Goal: Use online tool/utility: Utilize a website feature to perform a specific function

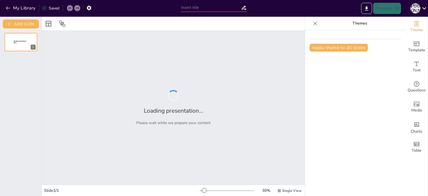
type input "Безпека в онлайн-навчанні: Основи та важливість"
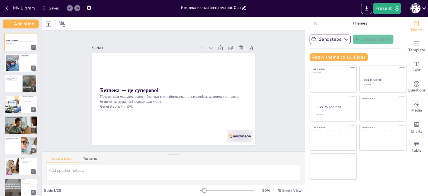
checkbox input "true"
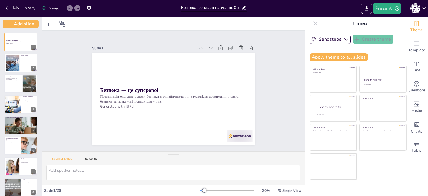
checkbox input "true"
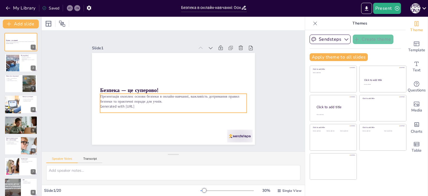
checkbox input "true"
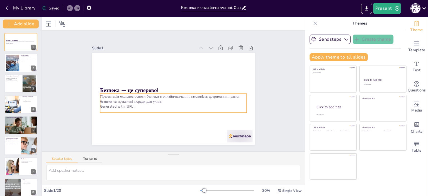
checkbox input "true"
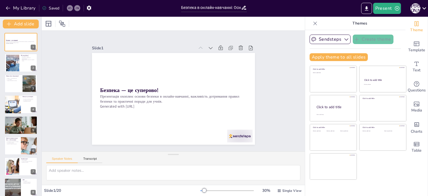
checkbox input "true"
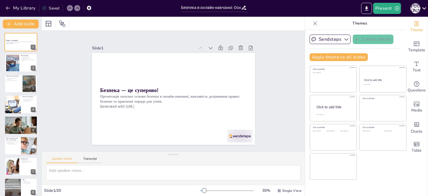
checkbox input "true"
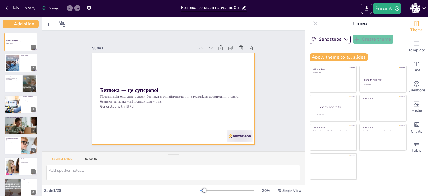
checkbox input "true"
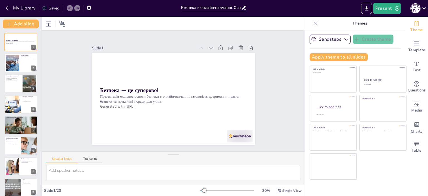
checkbox input "true"
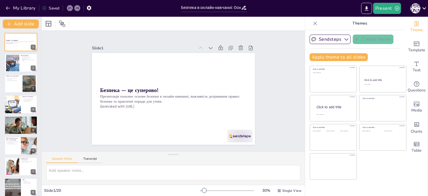
checkbox input "true"
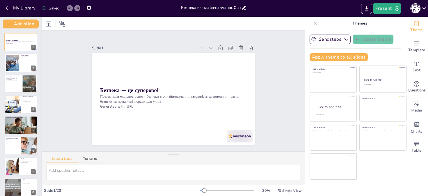
checkbox input "true"
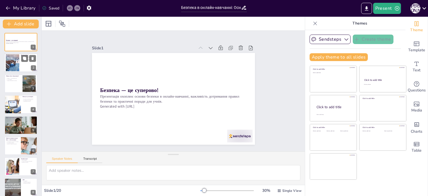
checkbox input "true"
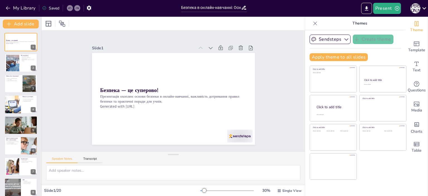
checkbox input "true"
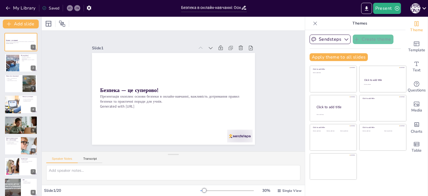
checkbox input "true"
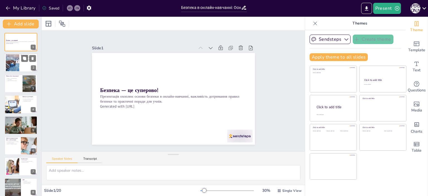
checkbox input "true"
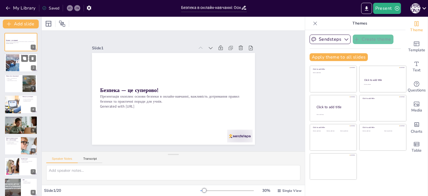
click at [19, 64] on div at bounding box center [12, 62] width 25 height 17
type textarea "Онлайн-навчання надає можливість отримувати освіту з дому, що є дуже зручним. О…"
checkbox input "true"
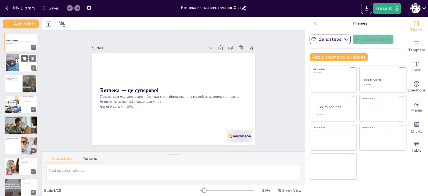
checkbox input "true"
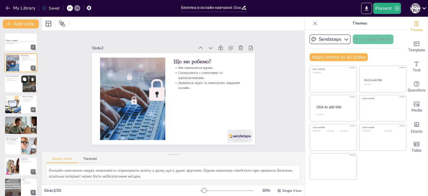
checkbox input "true"
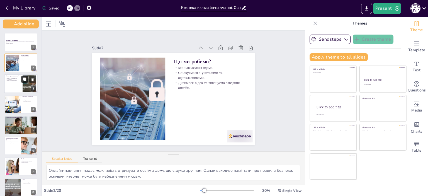
checkbox input "true"
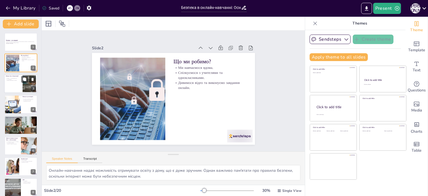
checkbox input "true"
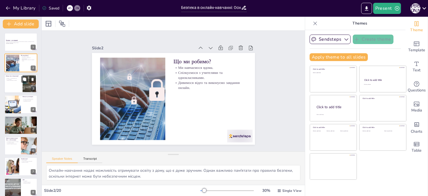
click at [22, 86] on div at bounding box center [20, 83] width 33 height 19
type textarea "Інтернет надає безмежні можливості для навчання та спілкування, але разом з цим…"
checkbox input "true"
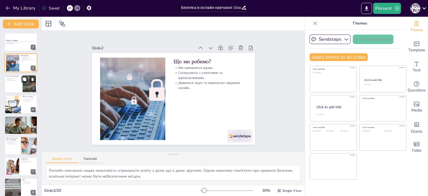
checkbox input "true"
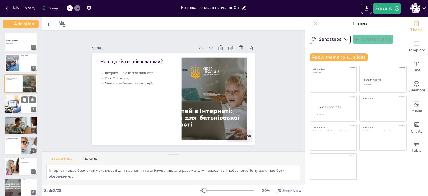
checkbox input "true"
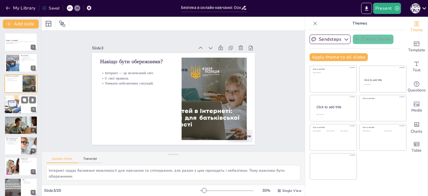
checkbox input "true"
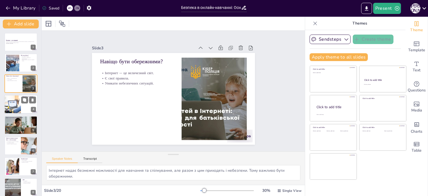
checkbox input "true"
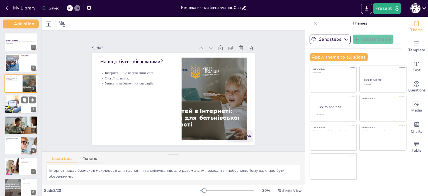
checkbox input "true"
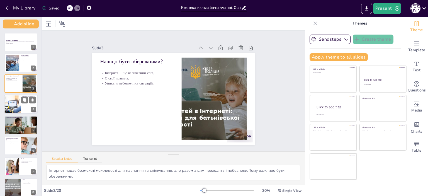
click at [21, 105] on div at bounding box center [12, 104] width 28 height 19
type textarea "Конфіденційність особистих даних є критично важливою. [PERSON_NAME] не слід діл…"
checkbox input "true"
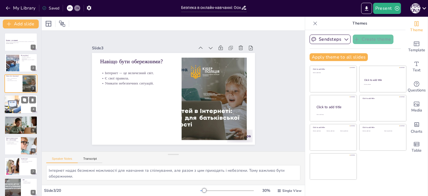
checkbox input "true"
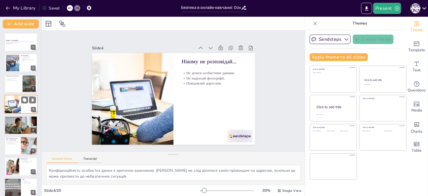
checkbox input "true"
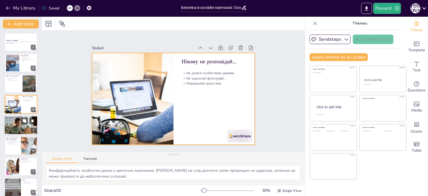
checkbox input "true"
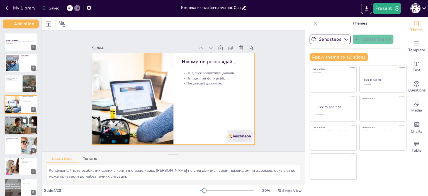
checkbox input "true"
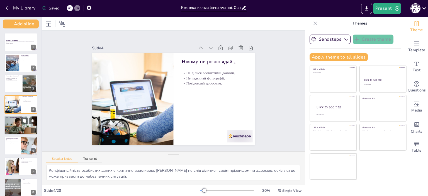
checkbox input "true"
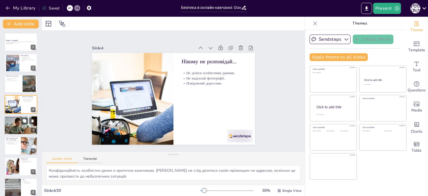
click at [27, 128] on div at bounding box center [20, 125] width 33 height 22
type textarea "Важливо бути обережним у спілкуванні з людьми в інтернеті. Не завжди можна дові…"
checkbox input "true"
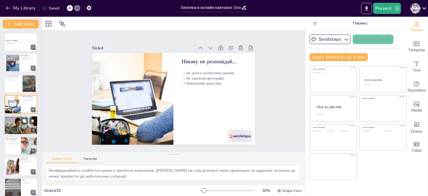
checkbox input "true"
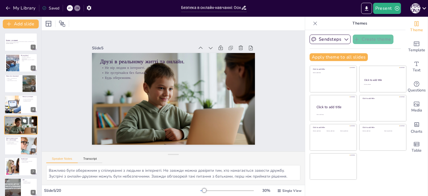
scroll to position [13, 0]
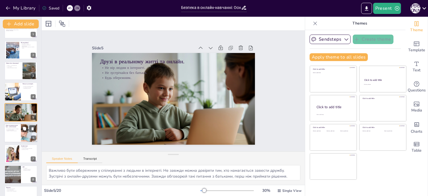
checkbox input "true"
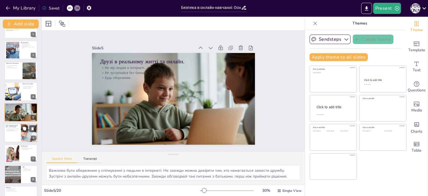
click at [21, 134] on div at bounding box center [29, 133] width 33 height 19
type textarea "Підозрілі посилання можуть призвести до небезпечних сайтів або завантаження шкі…"
checkbox input "true"
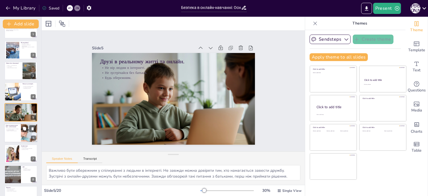
checkbox input "true"
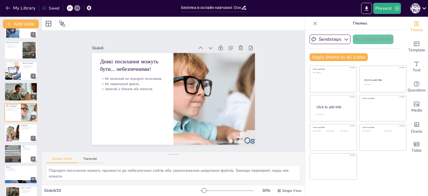
checkbox input "true"
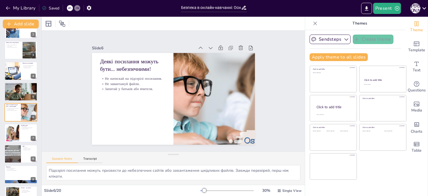
checkbox input "true"
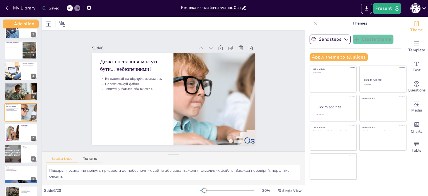
checkbox input "true"
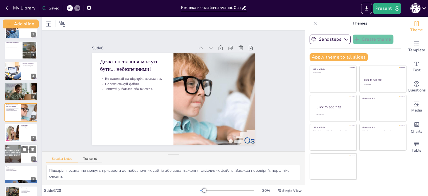
checkbox input "true"
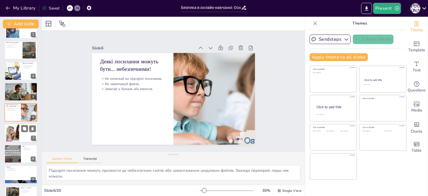
checkbox input "true"
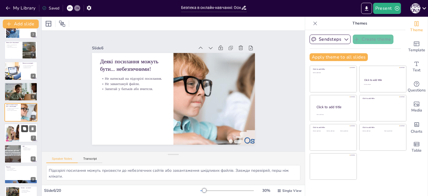
checkbox input "true"
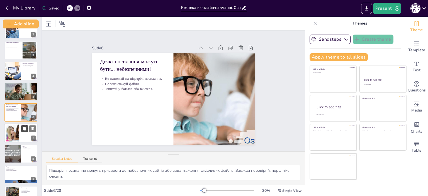
checkbox input "true"
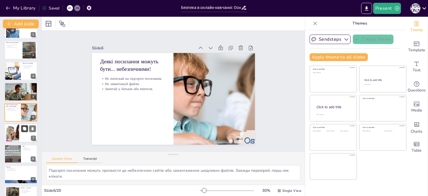
click at [23, 130] on icon at bounding box center [25, 129] width 4 height 4
type textarea "Ввічливість в онлайн-спілкуванні допомагає створити позитивну атмосферу. Завжди…"
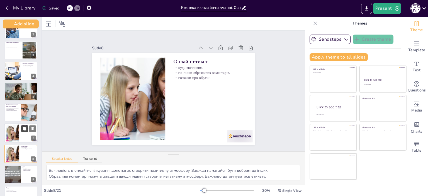
checkbox input "true"
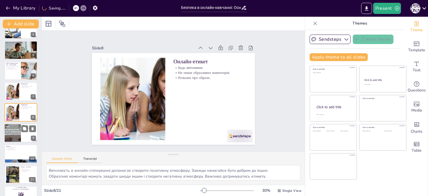
click at [18, 129] on div at bounding box center [12, 133] width 37 height 19
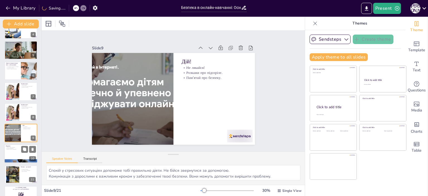
scroll to position [96, 0]
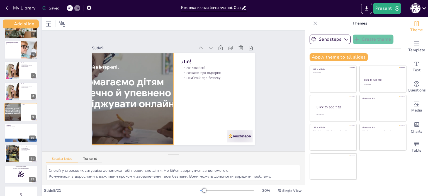
click at [104, 128] on div at bounding box center [198, 58] width 195 height 188
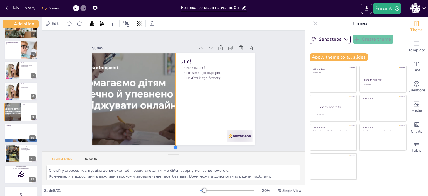
click at [171, 141] on div "Дій! Не лякайся! Розкажи про підозріле. Пам'ятай про безпеку." at bounding box center [180, 94] width 161 height 187
click at [23, 135] on div at bounding box center [20, 133] width 33 height 19
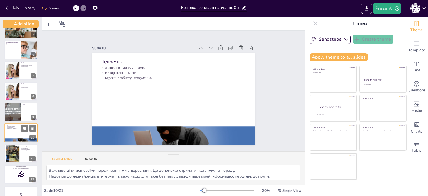
scroll to position [117, 0]
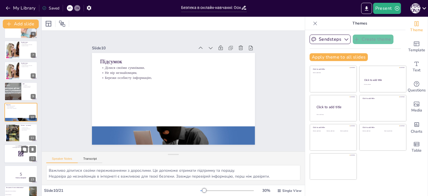
click at [20, 151] on icon at bounding box center [21, 154] width 6 height 6
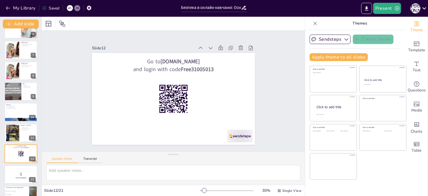
scroll to position [158, 0]
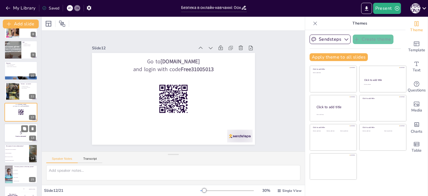
click at [17, 138] on div at bounding box center [20, 133] width 33 height 19
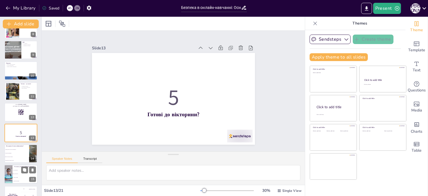
scroll to position [178, 0]
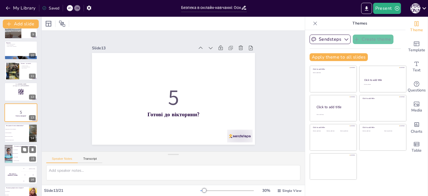
click at [17, 150] on span "Так, це безпечно" at bounding box center [25, 150] width 24 height 1
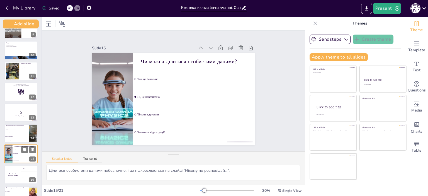
scroll to position [220, 0]
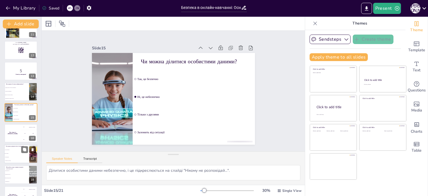
click at [15, 156] on li "Тільки друзям" at bounding box center [16, 157] width 25 height 4
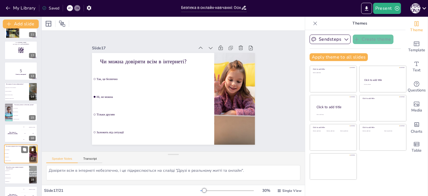
scroll to position [262, 0]
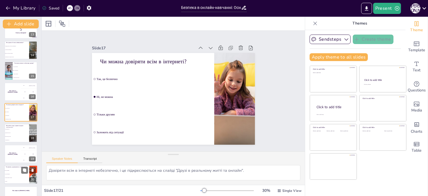
click at [22, 175] on li "Ні, це не важливо" at bounding box center [16, 175] width 25 height 4
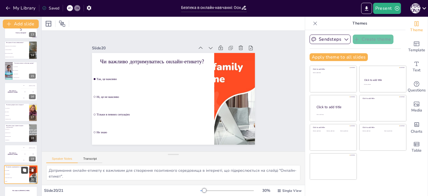
scroll to position [274, 0]
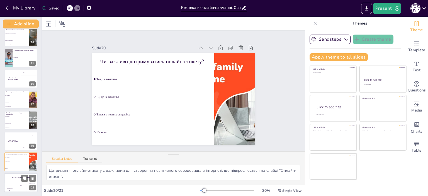
click at [19, 184] on div "Jaap 200" at bounding box center [20, 187] width 11 height 9
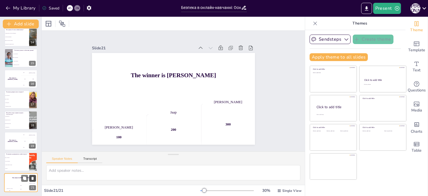
click at [34, 178] on icon at bounding box center [33, 178] width 4 height 4
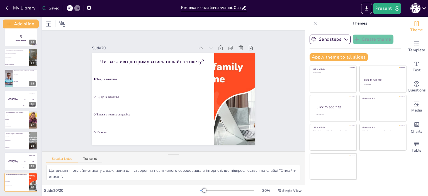
scroll to position [254, 0]
click at [33, 176] on icon at bounding box center [33, 178] width 4 height 4
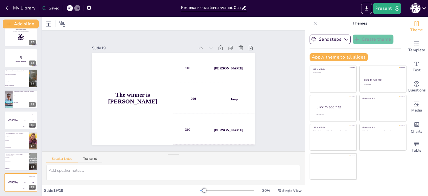
scroll to position [233, 0]
click at [33, 176] on icon at bounding box center [32, 178] width 4 height 4
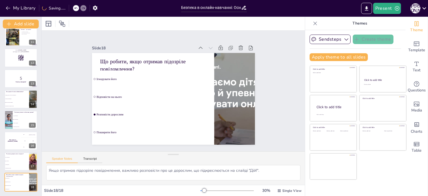
scroll to position [212, 0]
click at [33, 178] on icon at bounding box center [33, 178] width 2 height 3
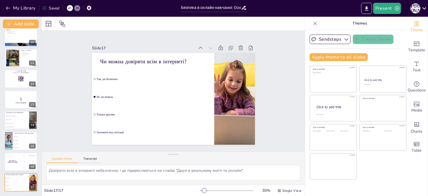
scroll to position [192, 0]
click at [32, 72] on icon at bounding box center [33, 74] width 4 height 4
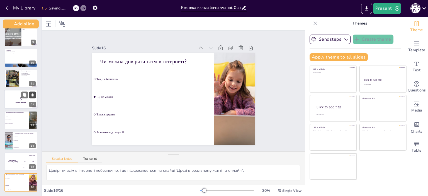
scroll to position [171, 0]
click at [20, 80] on div at bounding box center [20, 78] width 33 height 19
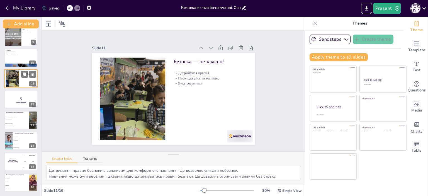
scroll to position [137, 0]
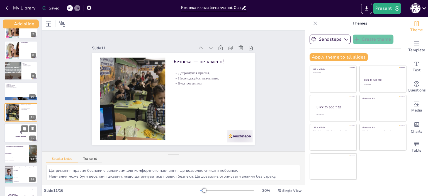
click at [25, 134] on p "5" at bounding box center [21, 133] width 30 height 6
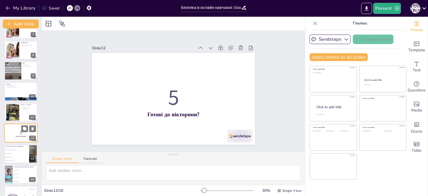
scroll to position [158, 0]
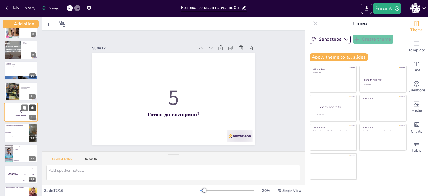
click at [33, 109] on icon at bounding box center [33, 108] width 4 height 4
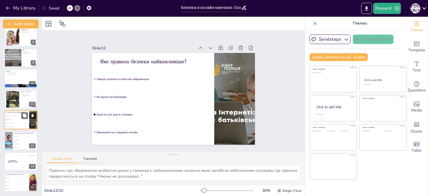
scroll to position [150, 0]
click at [34, 116] on icon at bounding box center [33, 116] width 4 height 4
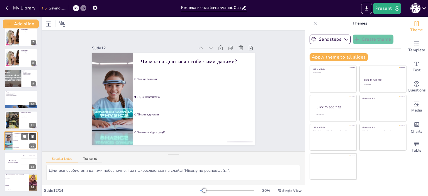
scroll to position [129, 0]
click at [34, 116] on icon at bounding box center [32, 116] width 4 height 4
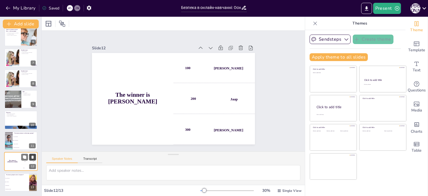
scroll to position [109, 0]
click at [34, 116] on icon at bounding box center [32, 116] width 4 height 4
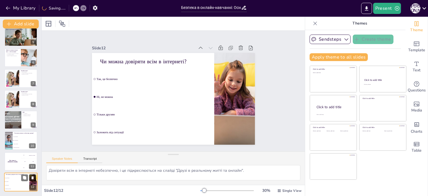
scroll to position [88, 0]
click at [34, 116] on icon at bounding box center [32, 116] width 4 height 4
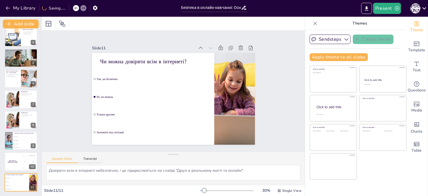
scroll to position [67, 0]
click at [34, 116] on icon at bounding box center [32, 116] width 4 height 4
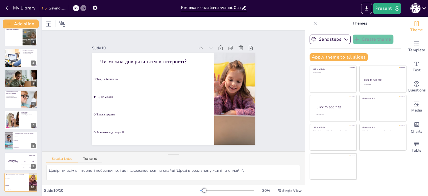
scroll to position [47, 0]
click at [72, 8] on div at bounding box center [70, 8] width 6 height 6
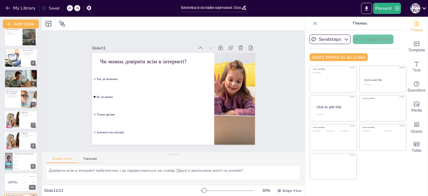
click at [72, 8] on div at bounding box center [70, 8] width 6 height 6
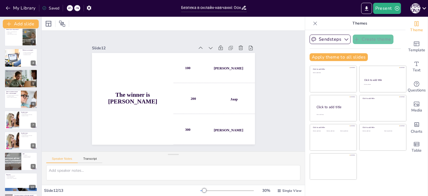
click at [72, 8] on div at bounding box center [70, 8] width 6 height 6
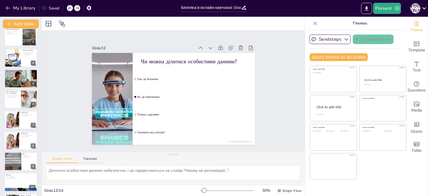
click at [72, 8] on div at bounding box center [70, 8] width 6 height 6
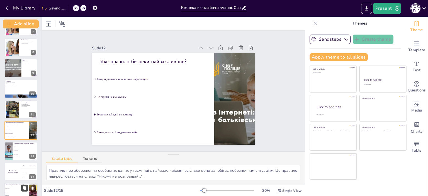
scroll to position [150, 0]
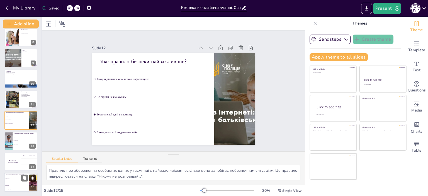
click at [33, 178] on icon at bounding box center [33, 178] width 2 height 3
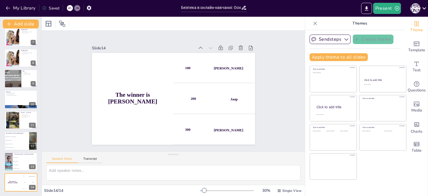
scroll to position [129, 0]
click at [32, 178] on icon at bounding box center [33, 177] width 2 height 3
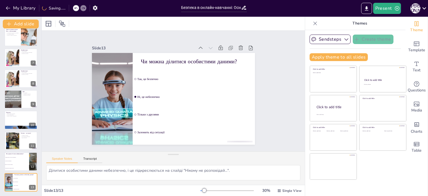
scroll to position [109, 0]
click at [33, 177] on icon at bounding box center [33, 178] width 4 height 4
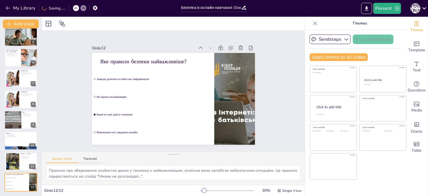
scroll to position [88, 0]
click at [32, 177] on icon at bounding box center [33, 177] width 2 height 3
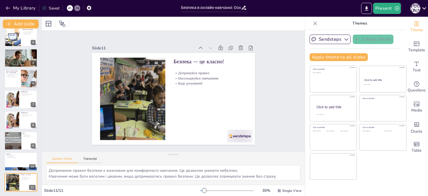
scroll to position [67, 0]
click at [32, 177] on icon at bounding box center [32, 178] width 2 height 3
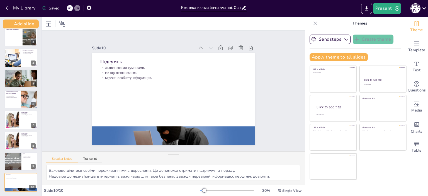
scroll to position [47, 0]
click at [68, 7] on div at bounding box center [70, 8] width 6 height 6
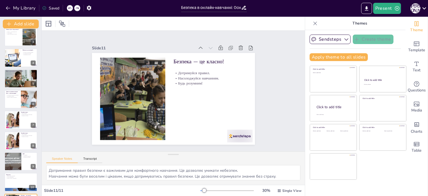
scroll to position [67, 0]
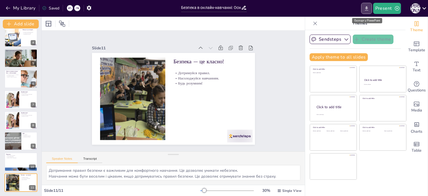
click at [369, 9] on icon "Export to PowerPoint" at bounding box center [367, 9] width 6 height 6
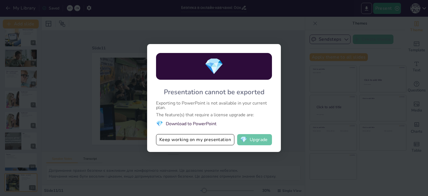
click at [263, 140] on button "💎 Upgrade" at bounding box center [254, 139] width 35 height 11
